Goal: Information Seeking & Learning: Learn about a topic

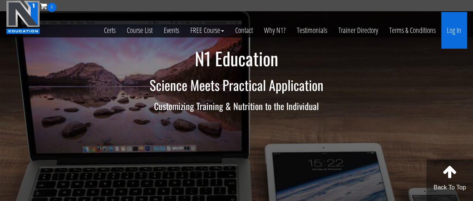
click at [448, 27] on link "Log In" at bounding box center [454, 30] width 26 height 37
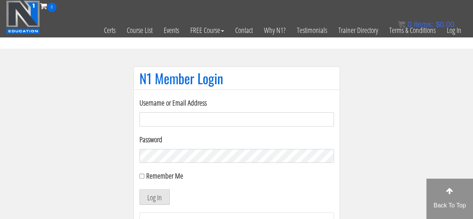
type input "[EMAIL_ADDRESS][DOMAIN_NAME]"
click at [151, 196] on button "Log In" at bounding box center [155, 197] width 30 height 16
click at [167, 200] on button "Log In" at bounding box center [155, 197] width 30 height 16
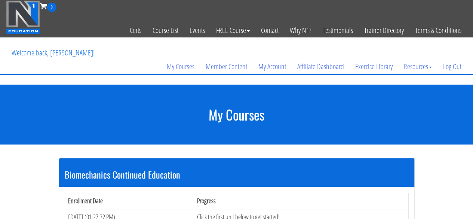
scroll to position [199, 0]
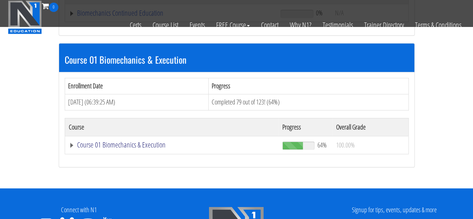
click at [147, 17] on link "Course 01 Biomechanics & Execution" at bounding box center [171, 12] width 205 height 7
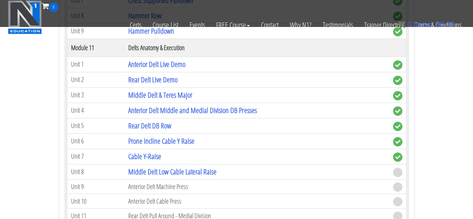
scroll to position [1596, 0]
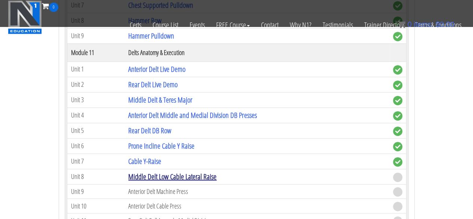
click at [145, 171] on link "Middle Delt Low Cable Lateral Raise" at bounding box center [172, 176] width 88 height 10
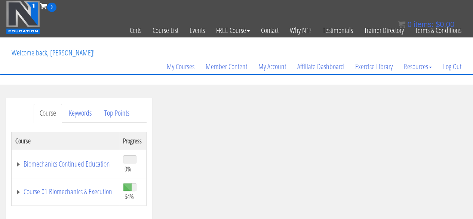
click at [135, 159] on span "0%" at bounding box center [132, 164] width 19 height 20
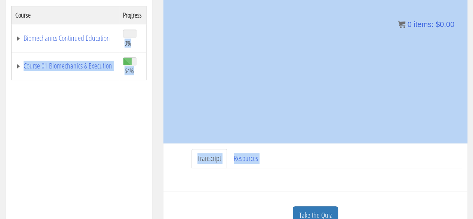
drag, startPoint x: 0, startPoint y: 0, endPoint x: 269, endPoint y: 236, distance: 357.8
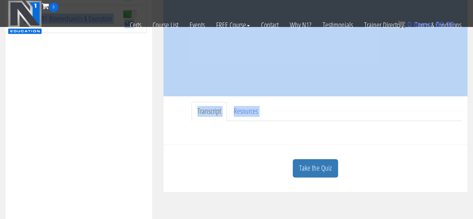
scroll to position [148, 0]
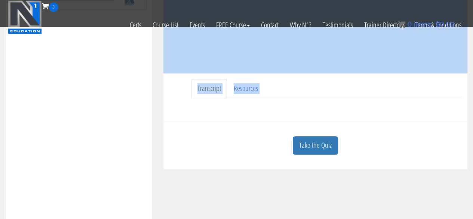
click at [432, 132] on div "Take the Quiz" at bounding box center [315, 145] width 293 height 36
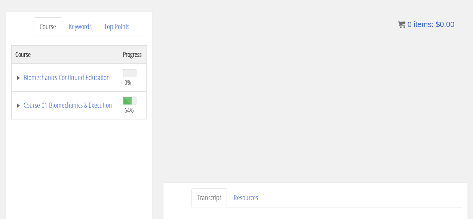
scroll to position [0, 0]
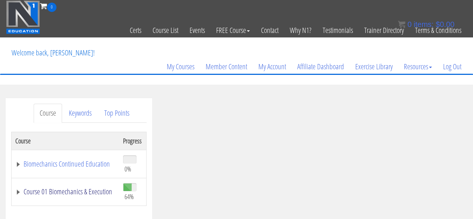
click at [54, 190] on link "Course 01 Biomechanics & Execution" at bounding box center [65, 191] width 100 height 7
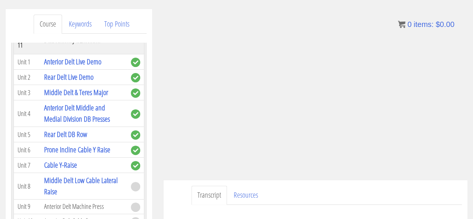
scroll to position [83, 0]
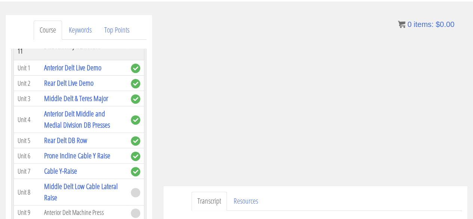
click at [289, 196] on ul "Transcript Resources" at bounding box center [326, 200] width 270 height 19
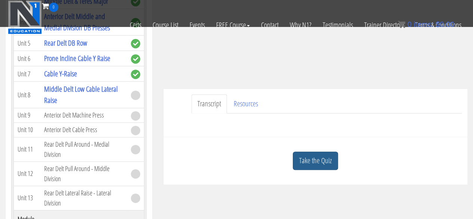
click at [332, 165] on link "Take the Quiz" at bounding box center [315, 160] width 45 height 18
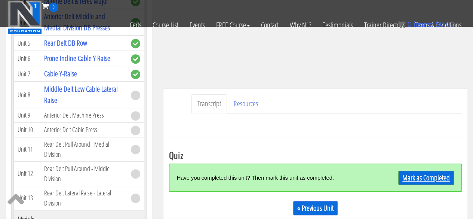
click at [426, 174] on link "Mark as Completed" at bounding box center [426, 178] width 56 height 14
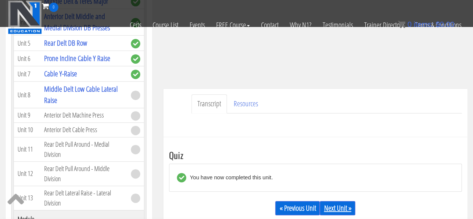
click at [335, 203] on link "Next Unit »" at bounding box center [338, 208] width 36 height 14
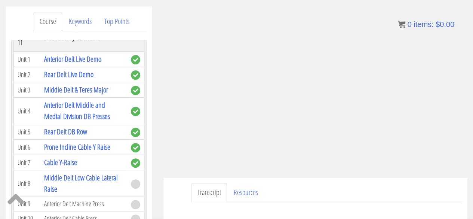
scroll to position [94, 0]
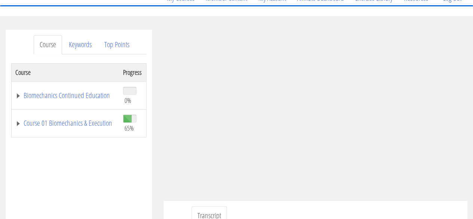
scroll to position [99, 0]
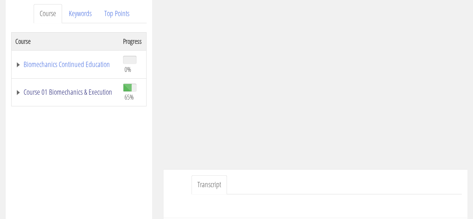
click at [51, 88] on link "Course 01 Biomechanics & Execution" at bounding box center [65, 91] width 100 height 7
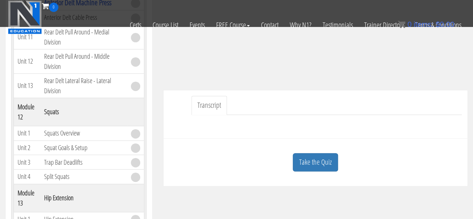
scroll to position [132, 0]
click at [316, 168] on link "Take the Quiz" at bounding box center [315, 161] width 45 height 18
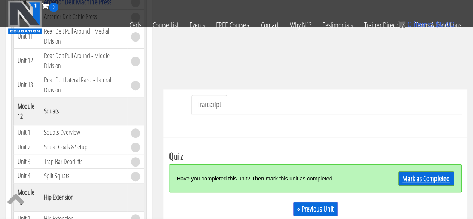
click at [410, 176] on link "Mark as Completed" at bounding box center [426, 178] width 56 height 14
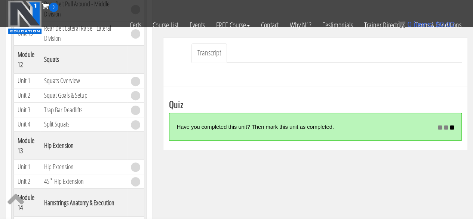
scroll to position [185, 0]
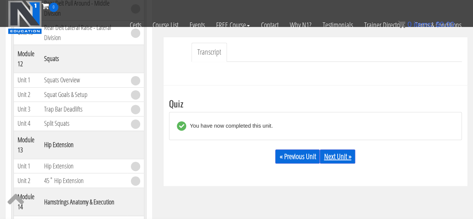
click at [343, 154] on link "Next Unit »" at bounding box center [338, 156] width 36 height 14
click at [335, 157] on link "Next Unit »" at bounding box center [338, 156] width 36 height 14
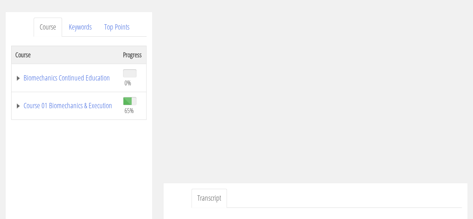
scroll to position [87, 0]
click at [65, 103] on link "Course 01 Biomechanics & Execution" at bounding box center [65, 104] width 100 height 7
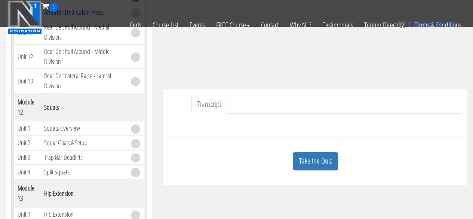
scroll to position [134, 0]
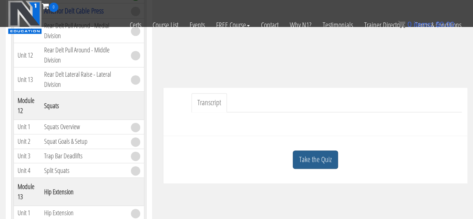
click at [328, 157] on link "Take the Quiz" at bounding box center [315, 159] width 45 height 18
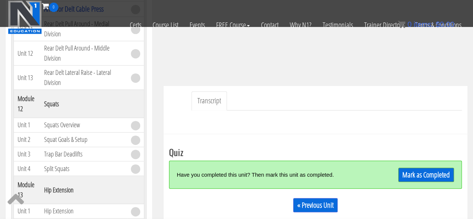
scroll to position [144, 0]
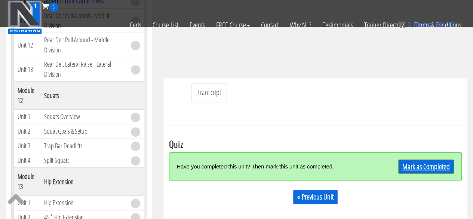
click at [429, 167] on link "Mark as Completed" at bounding box center [426, 166] width 56 height 14
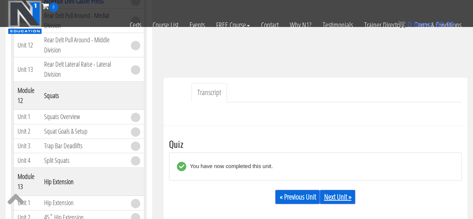
click at [337, 198] on link "Next Unit »" at bounding box center [338, 197] width 36 height 14
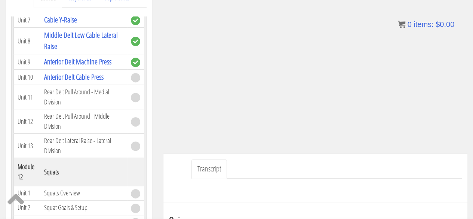
scroll to position [107, 0]
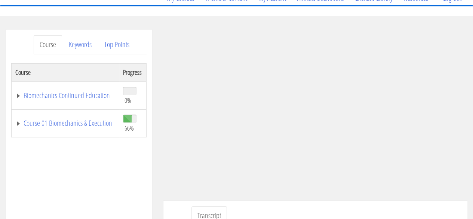
scroll to position [84, 0]
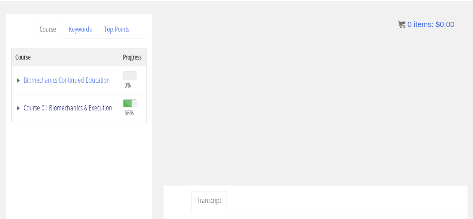
click at [85, 105] on link "Course 01 Biomechanics & Execution" at bounding box center [65, 107] width 100 height 7
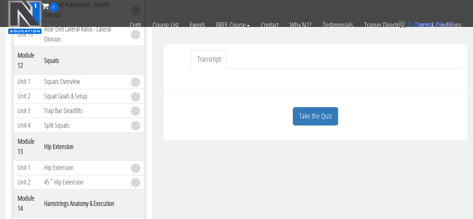
scroll to position [178, 0]
click at [326, 114] on link "Take the Quiz" at bounding box center [315, 116] width 45 height 18
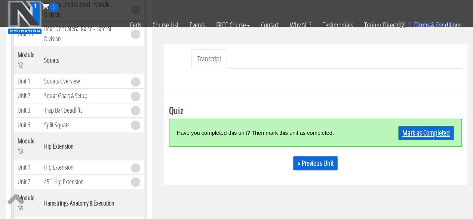
click at [422, 131] on link "Mark as Completed" at bounding box center [426, 133] width 56 height 14
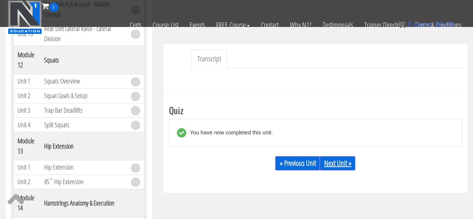
click at [349, 166] on link "Next Unit »" at bounding box center [338, 163] width 36 height 14
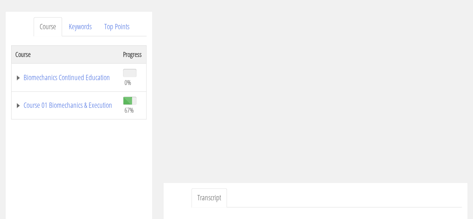
scroll to position [91, 0]
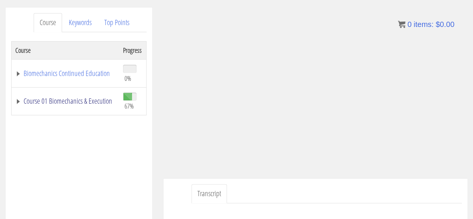
click at [84, 98] on link "Course 01 Biomechanics & Execution" at bounding box center [65, 100] width 100 height 7
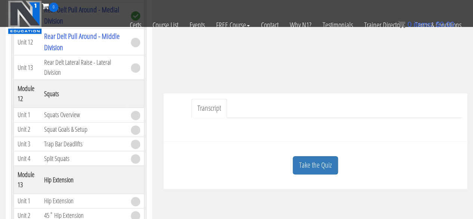
scroll to position [145, 0]
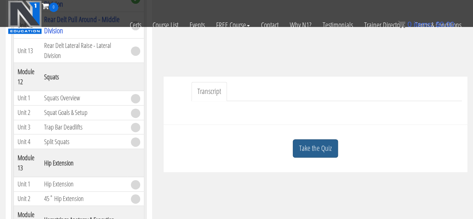
click at [324, 154] on link "Take the Quiz" at bounding box center [315, 148] width 45 height 18
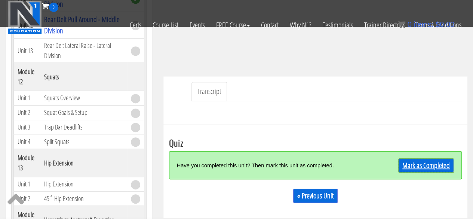
click at [416, 169] on link "Mark as Completed" at bounding box center [426, 165] width 56 height 14
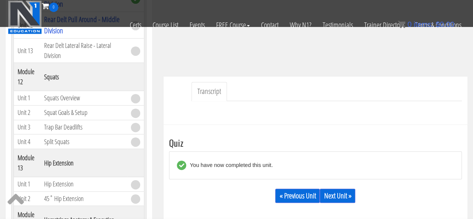
scroll to position [164, 0]
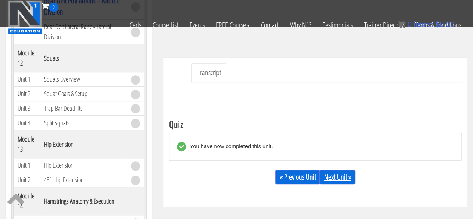
click at [346, 176] on link "Next Unit »" at bounding box center [338, 177] width 36 height 14
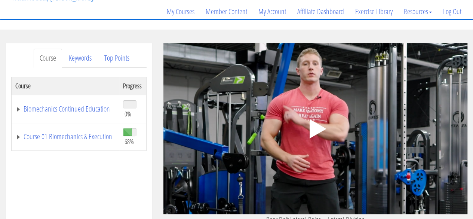
scroll to position [55, 0]
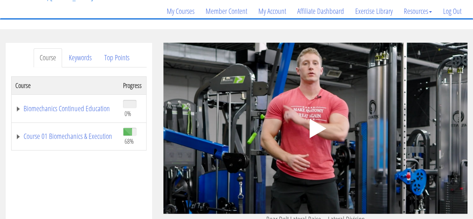
click at [334, 145] on icon ".fp-color-play{opacity:0.65;}.controlbutton{fill:#fff;}" at bounding box center [315, 128] width 47 height 47
click at [80, 139] on link "Course 01 Biomechanics & Execution" at bounding box center [65, 135] width 100 height 7
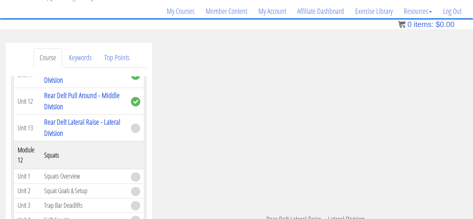
scroll to position [2004, 0]
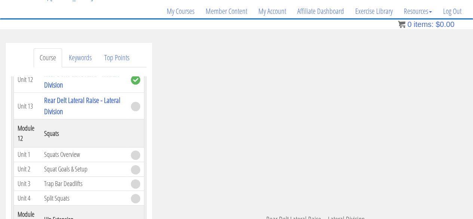
click at [261, 116] on div ".a{fill:#000;opacity:0.65;}.b{fill:#fff;opacity:1.0;} .fp-color-play{opacity:0.…" at bounding box center [315, 128] width 304 height 171
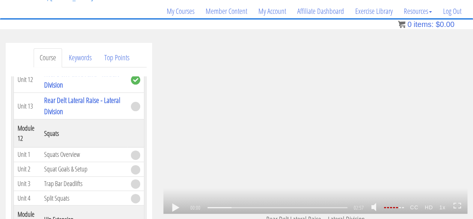
click at [261, 116] on div ".a{fill:#000;opacity:0.65;}.b{fill:#fff;opacity:1.0;} .fp-color-play{opacity:0.…" at bounding box center [315, 128] width 304 height 171
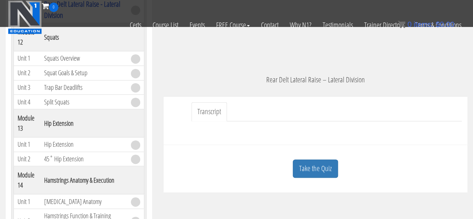
scroll to position [148, 0]
click at [330, 162] on link "Take the Quiz" at bounding box center [315, 168] width 45 height 18
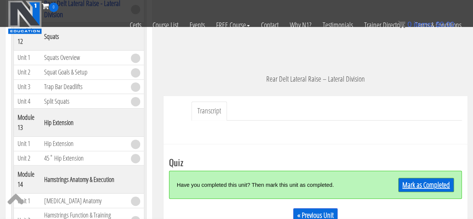
click at [421, 180] on link "Mark as Completed" at bounding box center [426, 185] width 56 height 14
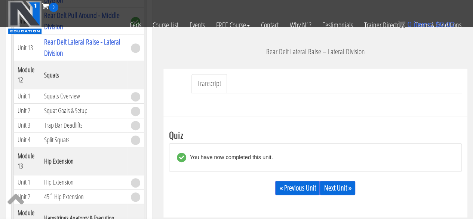
scroll to position [177, 0]
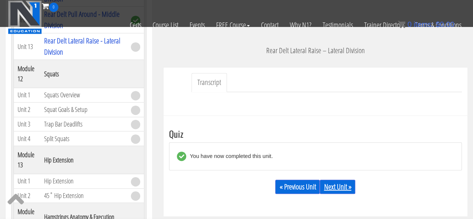
click at [337, 186] on link "Next Unit »" at bounding box center [338, 187] width 36 height 14
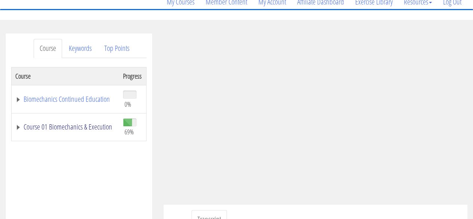
click at [82, 125] on link "Course 01 Biomechanics & Execution" at bounding box center [65, 126] width 100 height 7
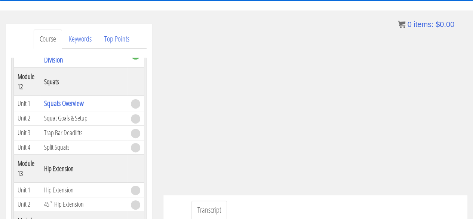
scroll to position [124, 0]
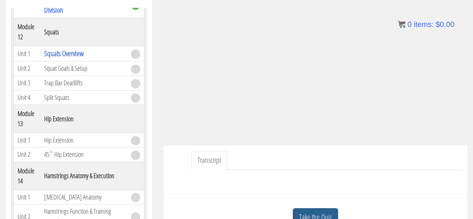
click at [319, 216] on link "Take the Quiz" at bounding box center [315, 217] width 45 height 18
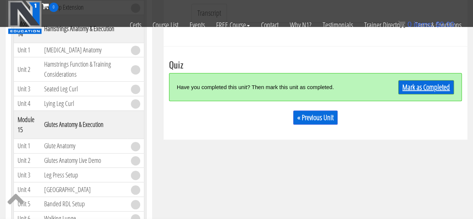
click at [420, 92] on link "Mark as Completed" at bounding box center [426, 87] width 56 height 14
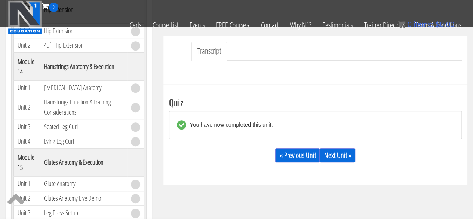
scroll to position [197, 0]
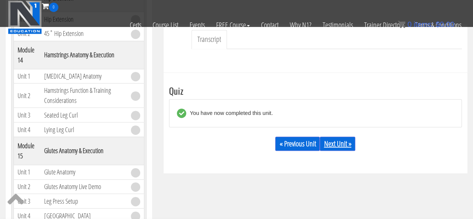
click at [337, 147] on link "Next Unit »" at bounding box center [338, 144] width 36 height 14
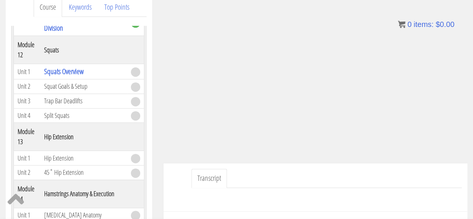
scroll to position [108, 0]
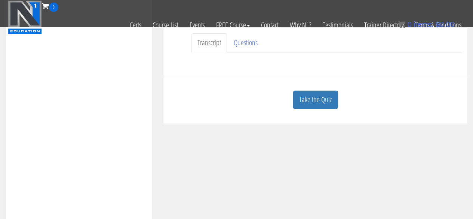
scroll to position [196, 0]
click at [334, 92] on link "Take the Quiz" at bounding box center [315, 98] width 45 height 18
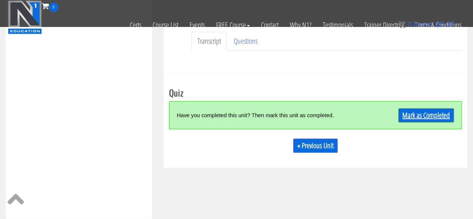
click at [419, 118] on link "Mark as Completed" at bounding box center [426, 115] width 56 height 14
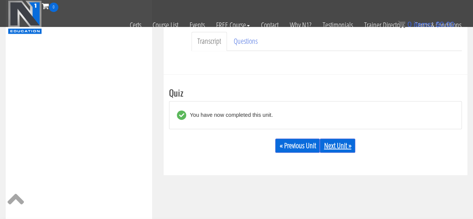
click at [342, 144] on link "Next Unit »" at bounding box center [338, 145] width 36 height 14
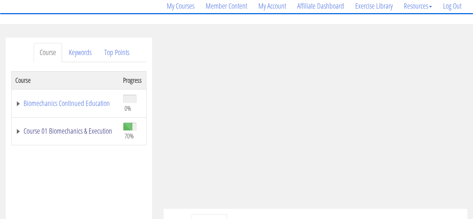
click at [73, 127] on link "Course 01 Biomechanics & Execution" at bounding box center [65, 130] width 100 height 7
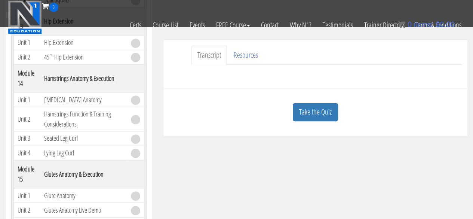
scroll to position [182, 0]
click at [314, 109] on link "Take the Quiz" at bounding box center [315, 111] width 45 height 18
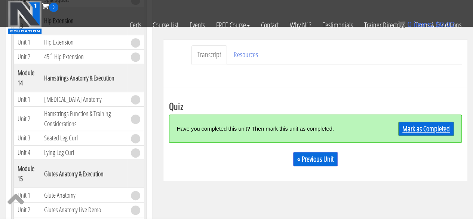
click at [417, 130] on link "Mark as Completed" at bounding box center [426, 129] width 56 height 14
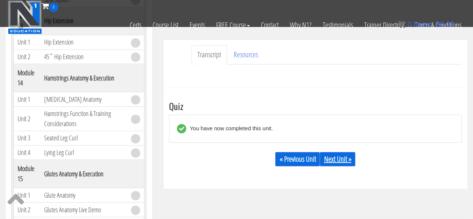
click at [337, 159] on link "Next Unit »" at bounding box center [338, 159] width 36 height 14
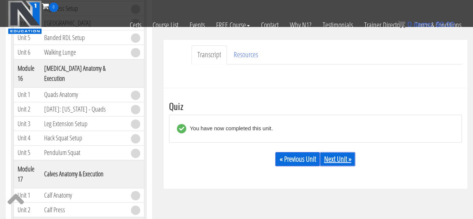
scroll to position [2299, 0]
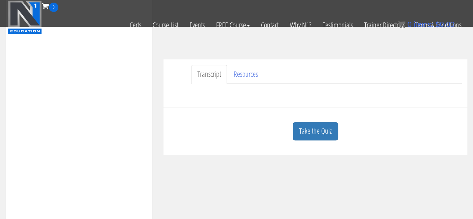
scroll to position [182, 0]
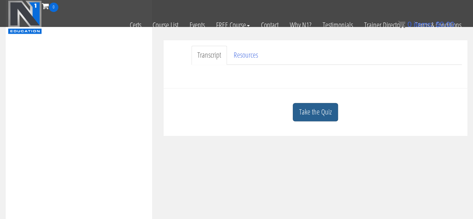
click at [336, 111] on link "Take the Quiz" at bounding box center [315, 112] width 45 height 18
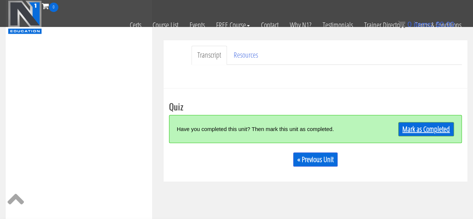
click at [447, 124] on link "Mark as Completed" at bounding box center [426, 129] width 56 height 14
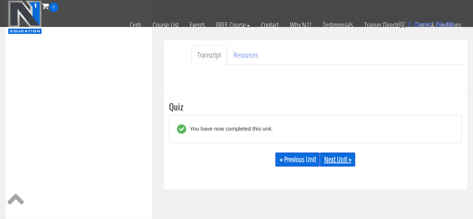
click at [334, 160] on link "Next Unit »" at bounding box center [338, 159] width 36 height 14
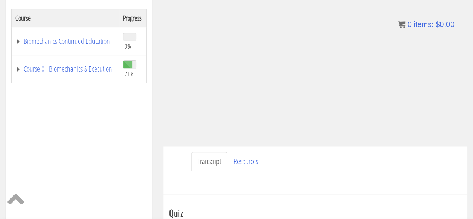
scroll to position [129, 0]
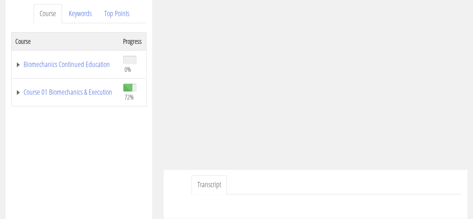
scroll to position [100, 0]
click at [59, 89] on link "Course 01 Biomechanics & Execution" at bounding box center [65, 91] width 100 height 7
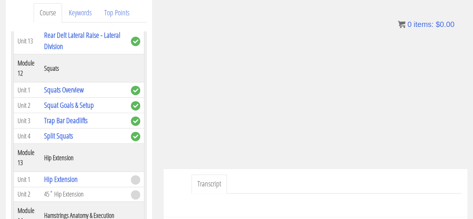
scroll to position [2028, 0]
